Goal: Check status: Check status

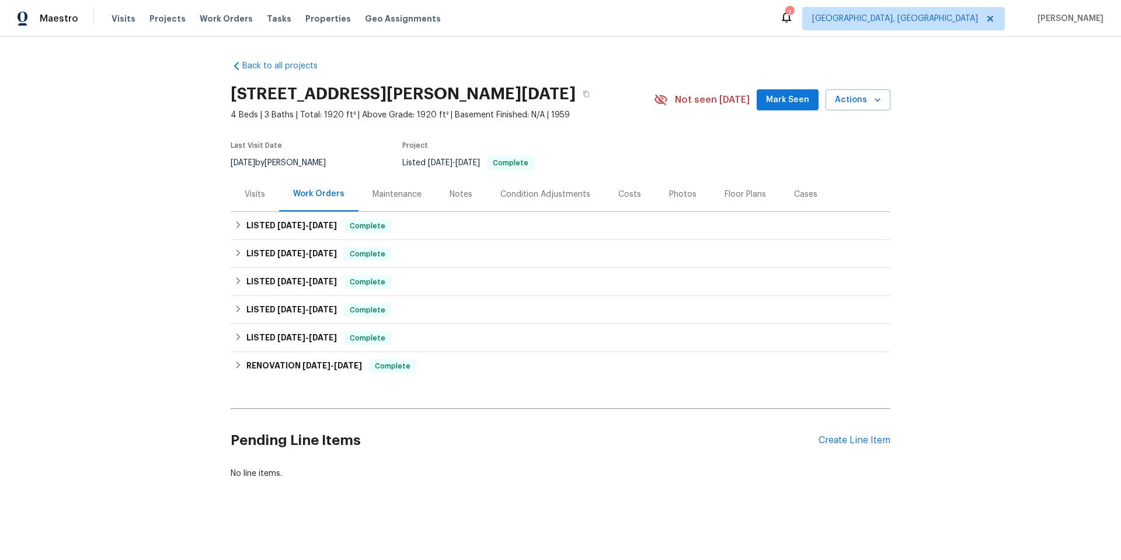
click at [233, 183] on div "Visits" at bounding box center [255, 194] width 48 height 34
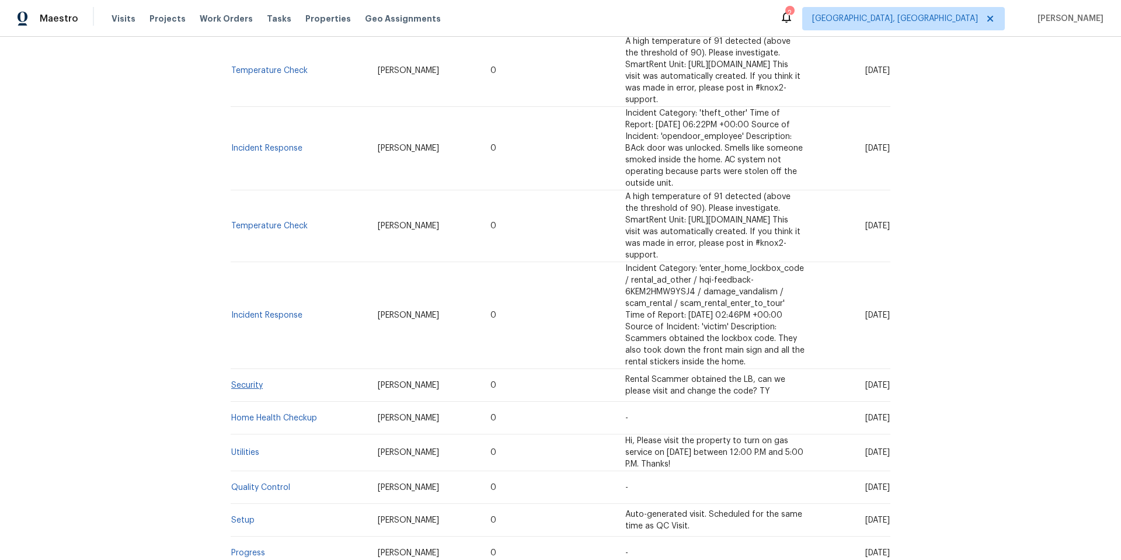
scroll to position [467, 0]
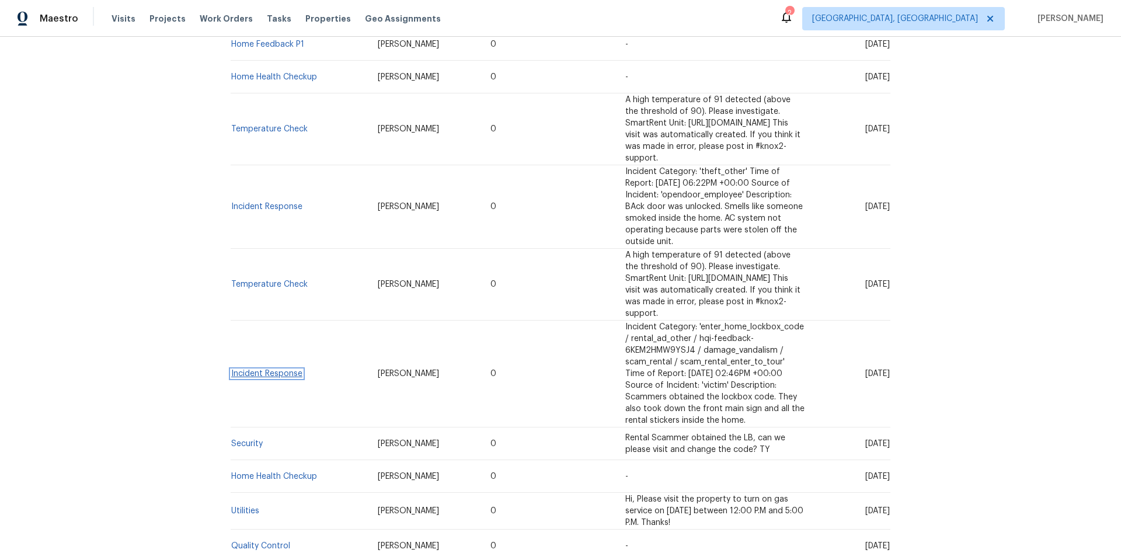
click at [246, 369] on link "Incident Response" at bounding box center [266, 373] width 71 height 8
